Goal: Task Accomplishment & Management: Complete application form

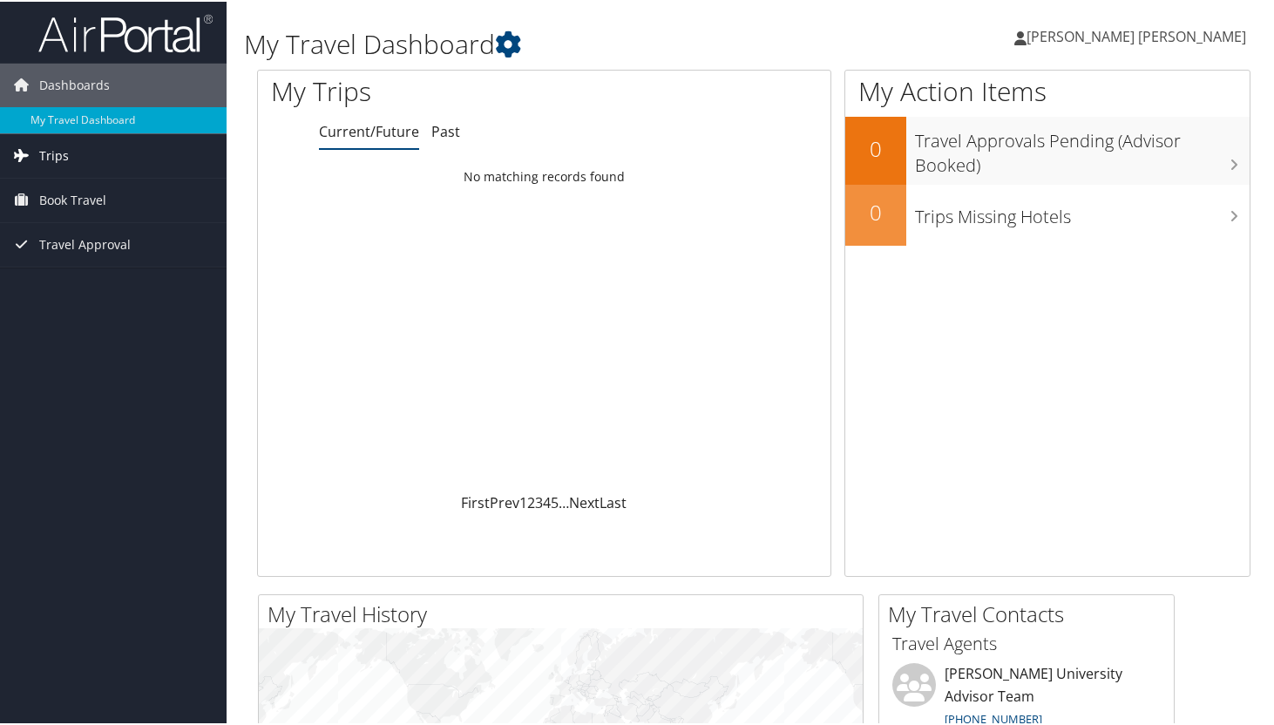
click at [75, 152] on link "Trips" at bounding box center [113, 154] width 227 height 44
click at [70, 281] on span "Book Travel" at bounding box center [72, 277] width 67 height 44
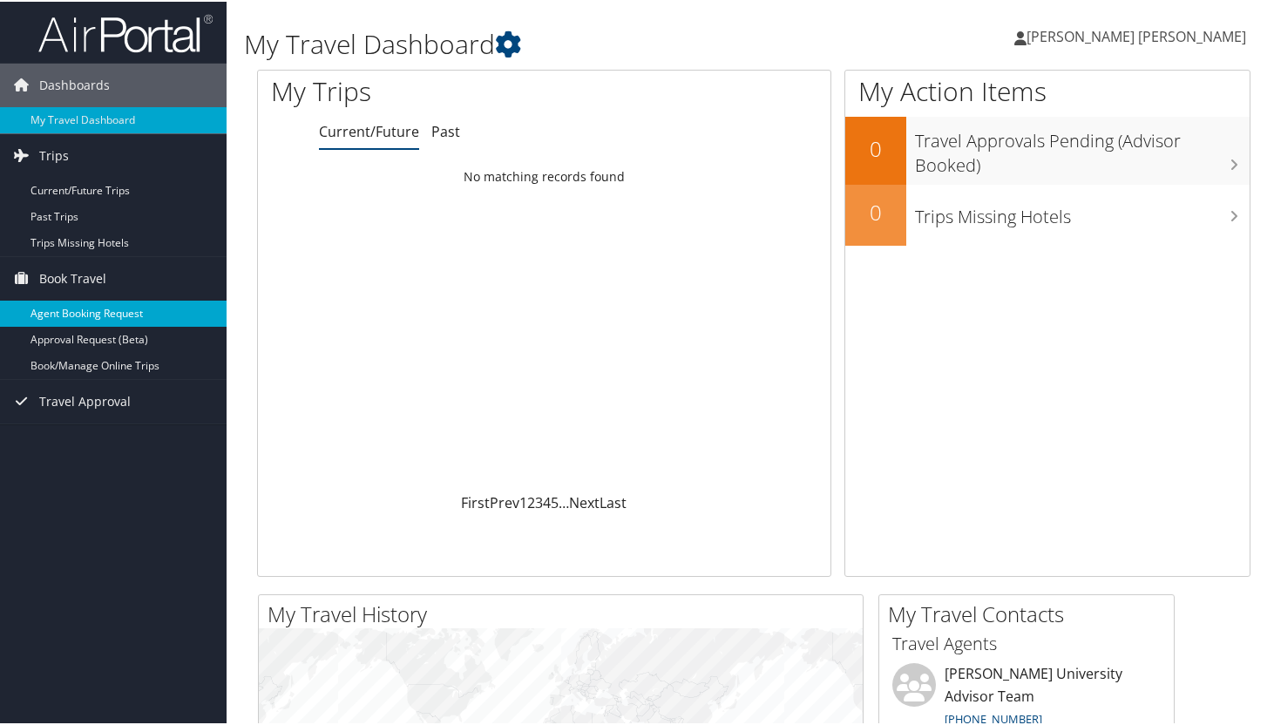
click at [117, 310] on link "Agent Booking Request" at bounding box center [113, 312] width 227 height 26
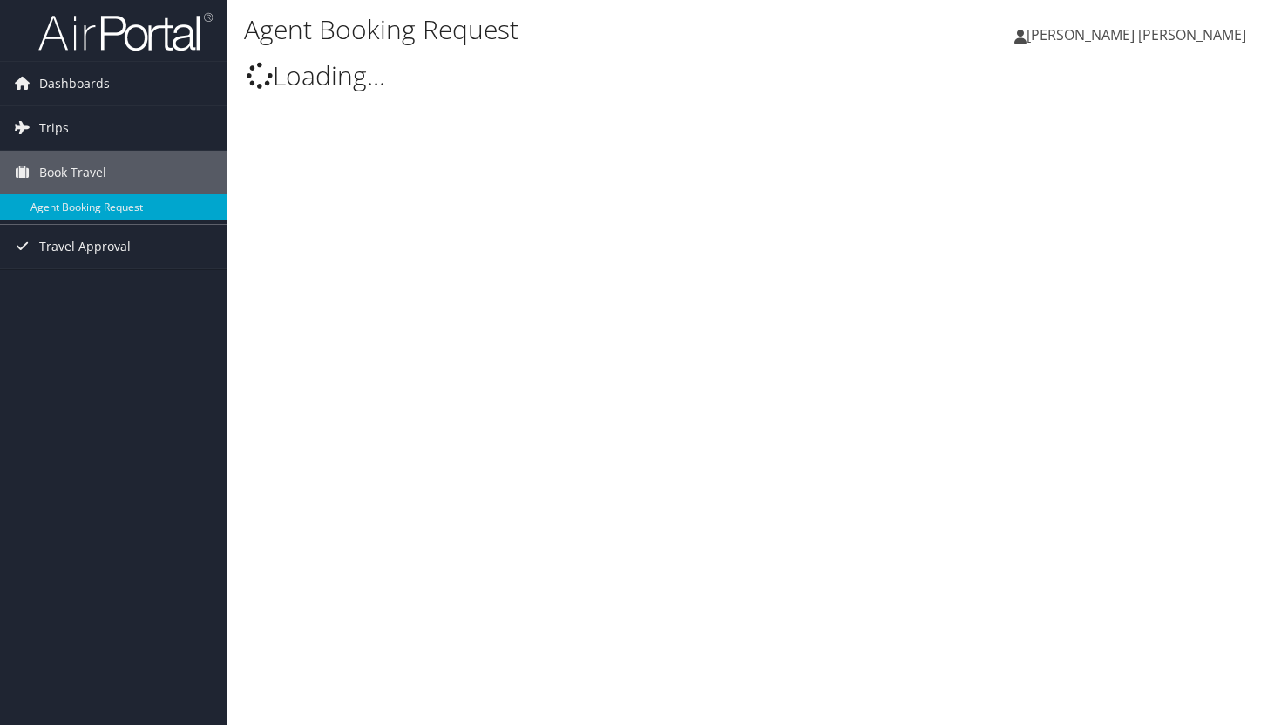
type input "[PERSON_NAME] [PERSON_NAME]"
